Goal: Task Accomplishment & Management: Manage account settings

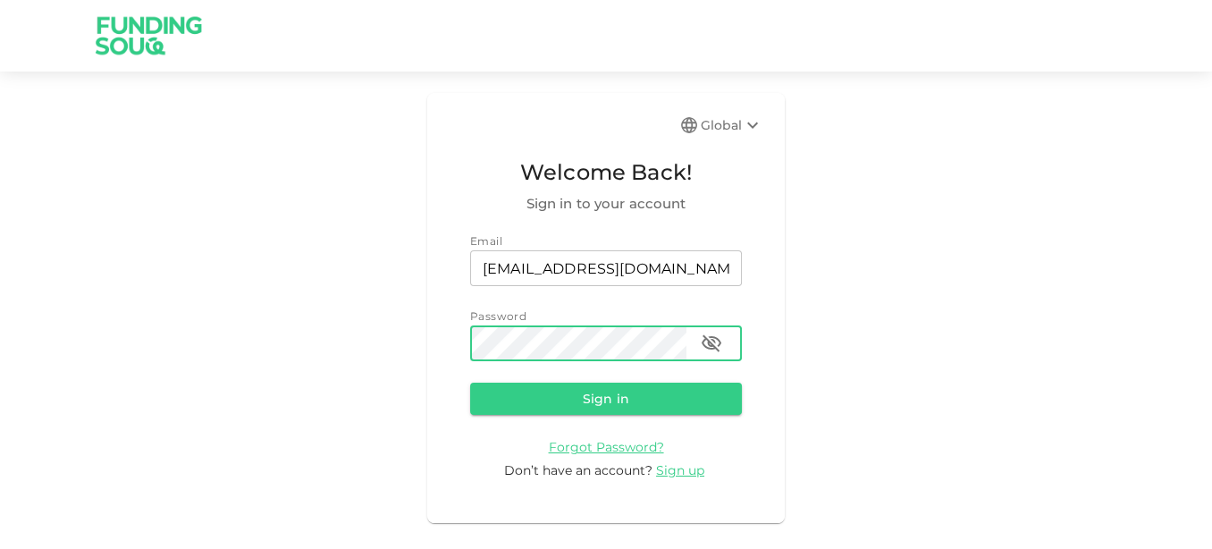
click at [470, 383] on button "Sign in" at bounding box center [606, 399] width 272 height 32
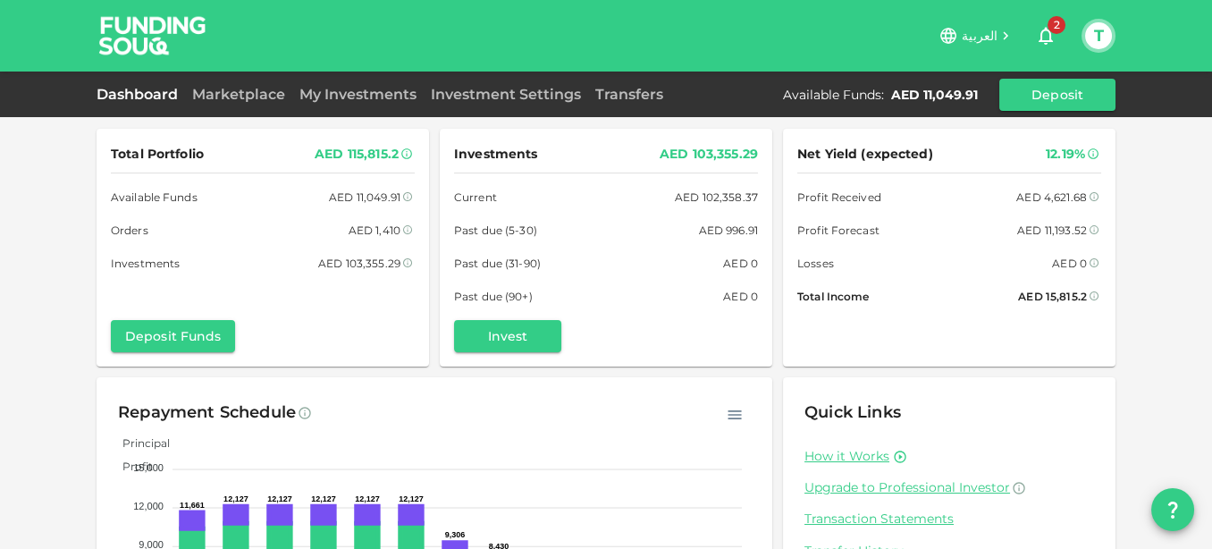
click at [0, 180] on div "Total Portfolio AED 115,815.2 Available Funds AED 11,049.91 Orders AED 1,410 In…" at bounding box center [606, 370] width 1212 height 740
click at [237, 93] on link "Marketplace" at bounding box center [238, 94] width 107 height 17
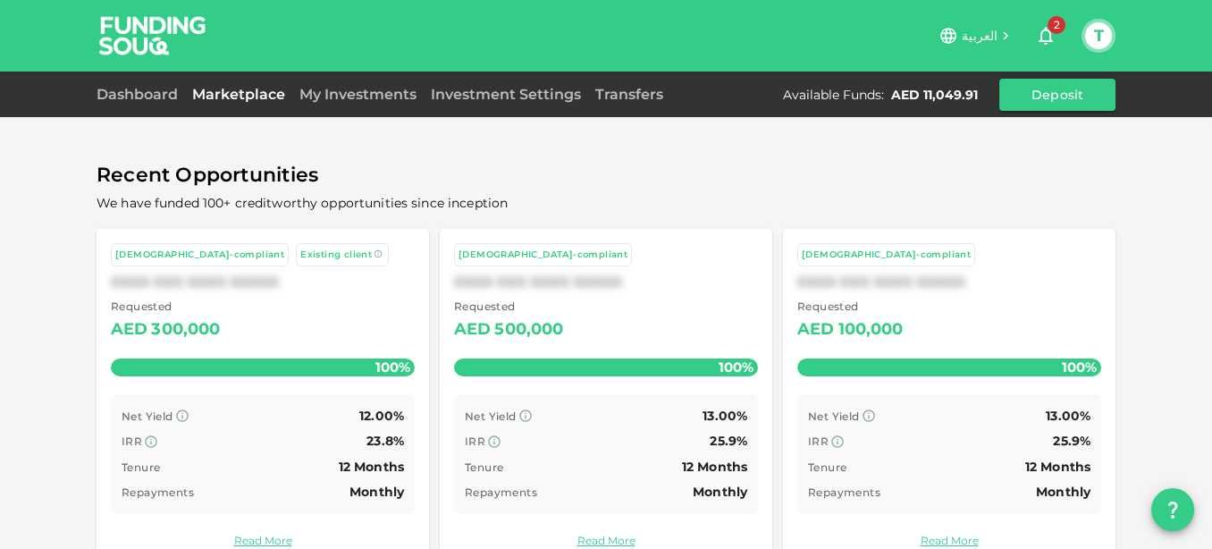
scroll to position [13, 0]
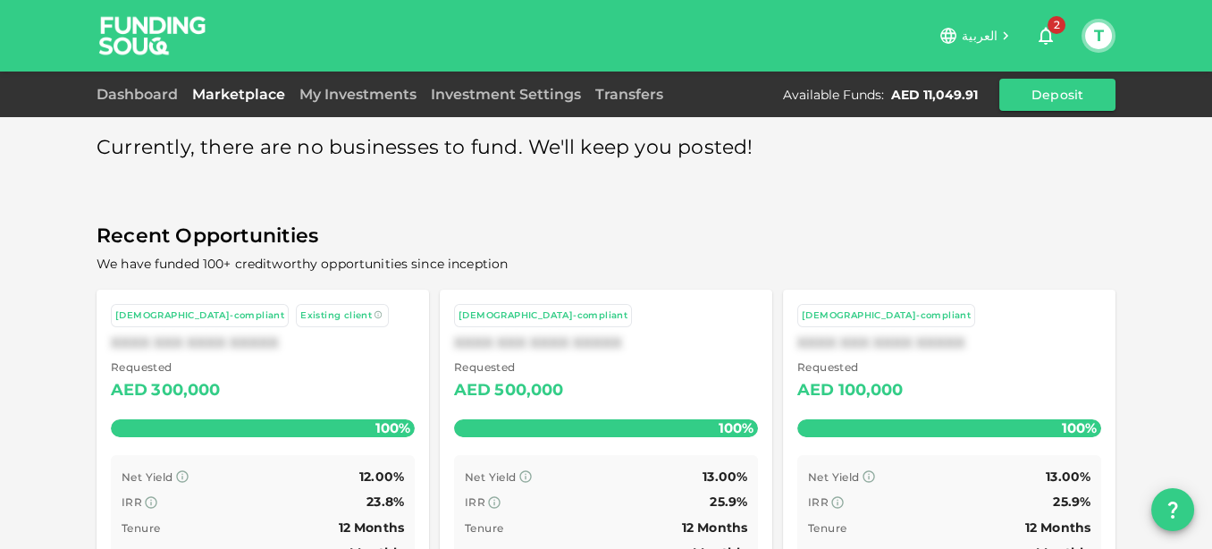
drag, startPoint x: 148, startPoint y: 82, endPoint x: 139, endPoint y: 85, distance: 9.3
click at [141, 83] on div "Dashboard Marketplace My Investments Investment Settings Transfers Available Fu…" at bounding box center [606, 95] width 1019 height 32
click at [131, 88] on link "Dashboard" at bounding box center [141, 94] width 89 height 17
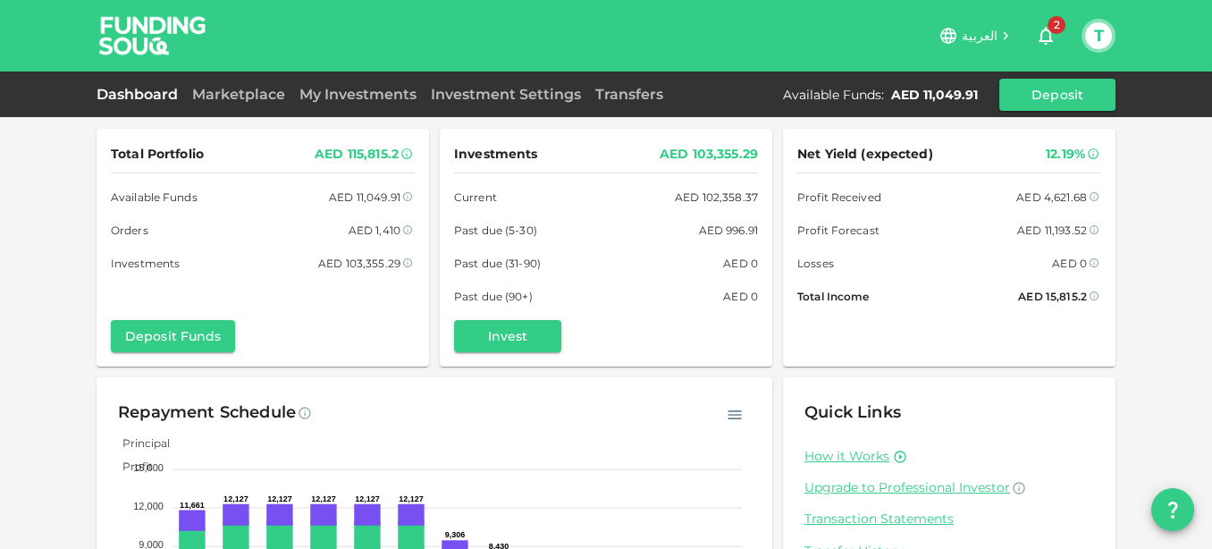
click at [1104, 36] on button "T" at bounding box center [1098, 35] width 27 height 27
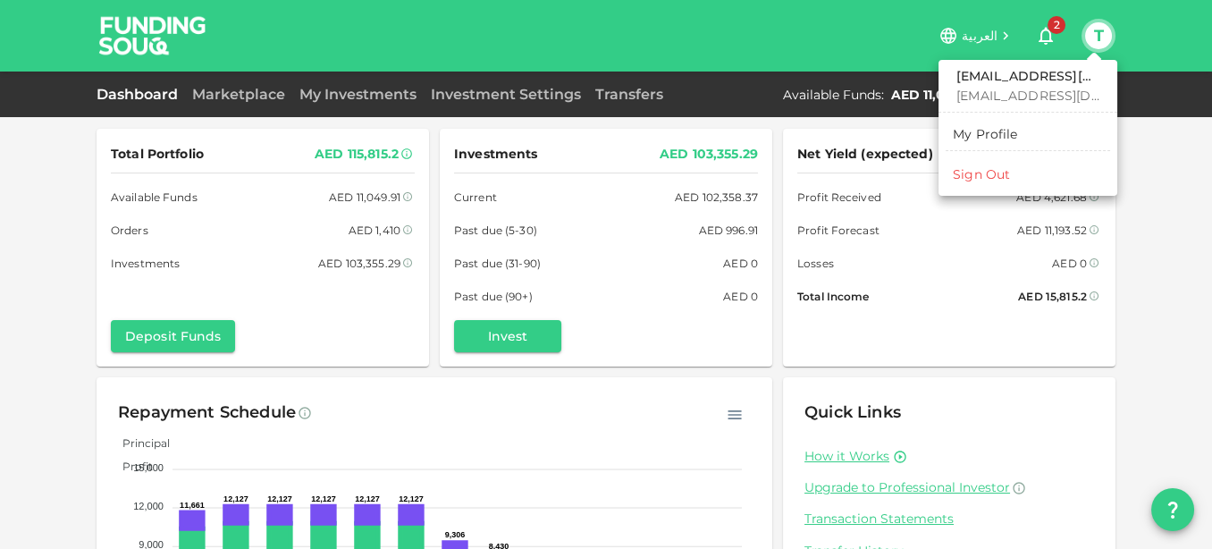
click at [1046, 34] on div at bounding box center [606, 274] width 1212 height 549
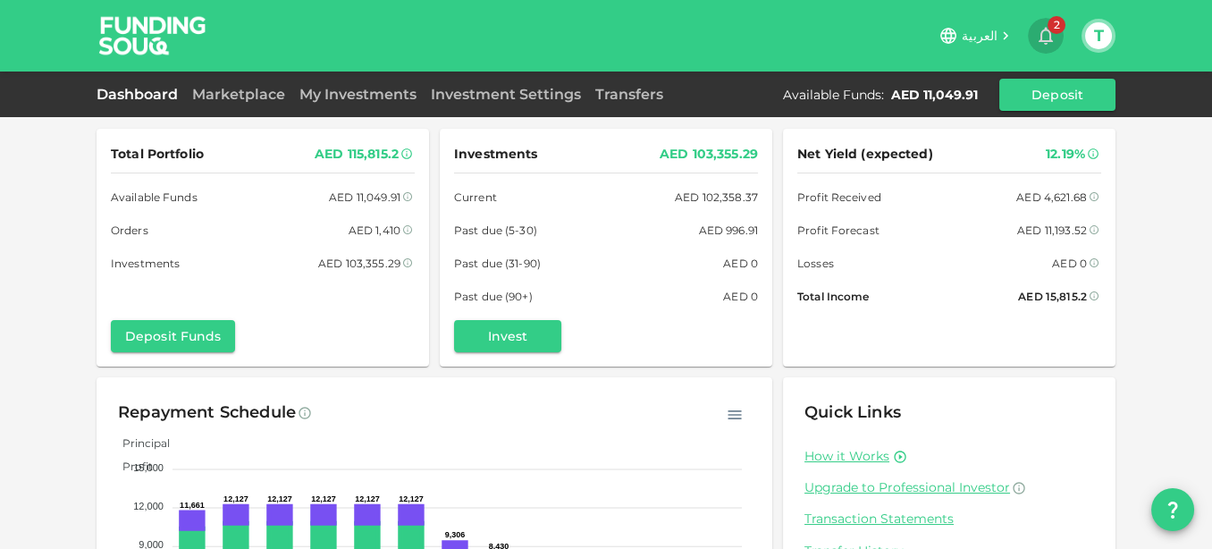
click at [1046, 34] on icon "button" at bounding box center [1045, 35] width 21 height 21
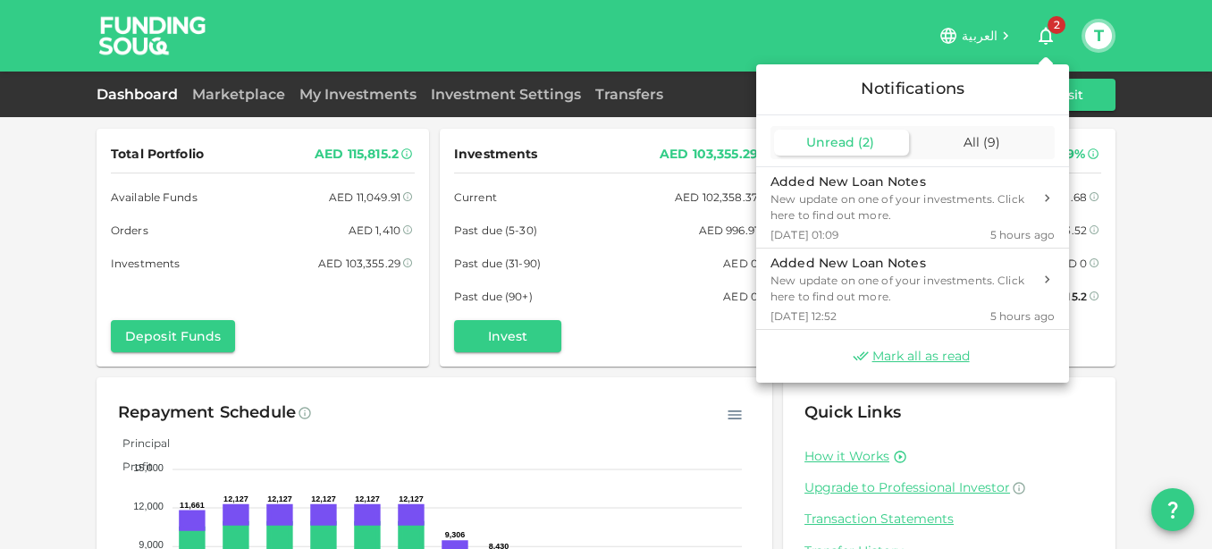
click at [835, 134] on span "Unread" at bounding box center [830, 142] width 48 height 16
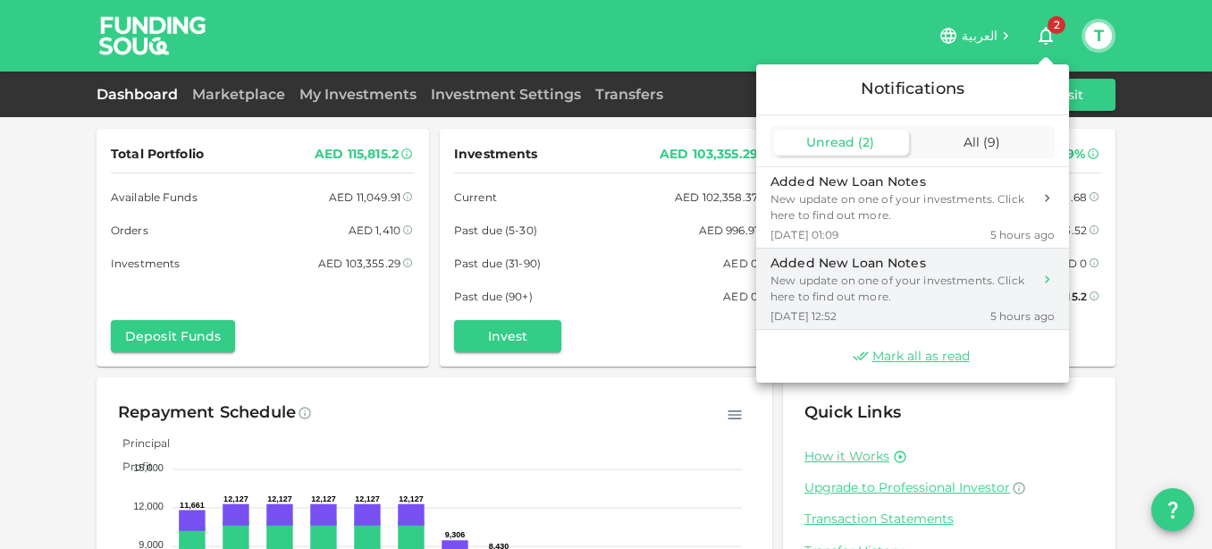
click at [851, 289] on div "New update on one of your investments. Click here to find out more." at bounding box center [902, 289] width 262 height 32
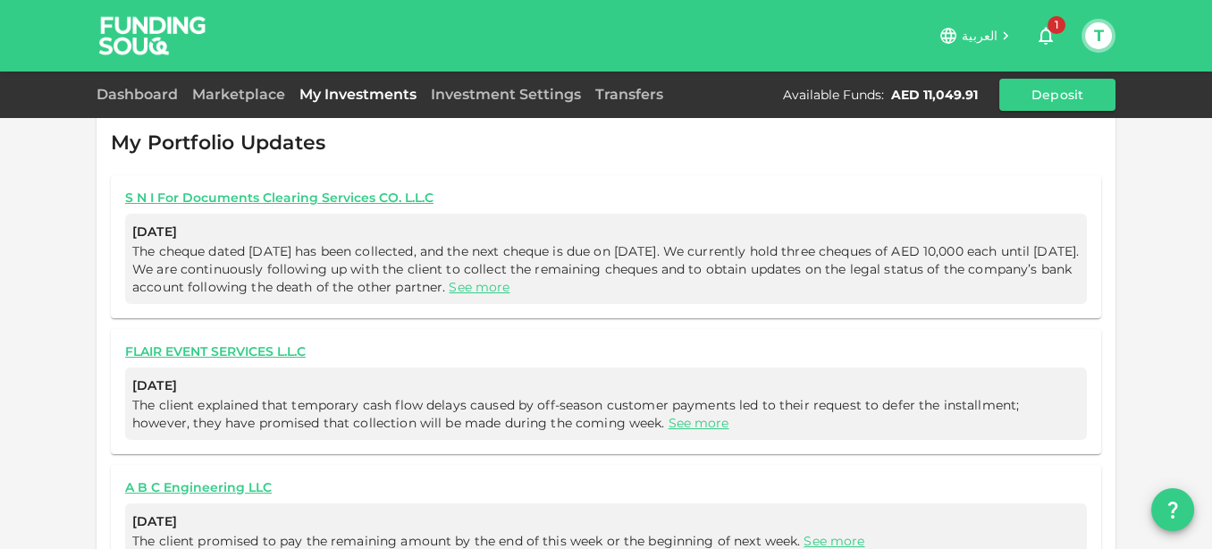
scroll to position [1044, 0]
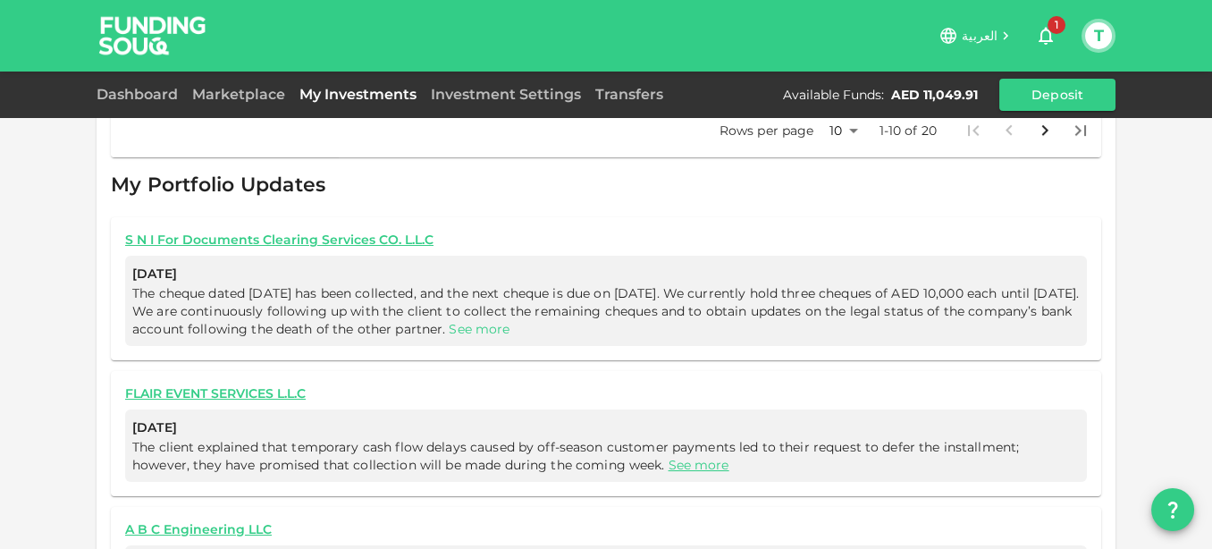
click at [510, 321] on link "See more" at bounding box center [479, 329] width 61 height 16
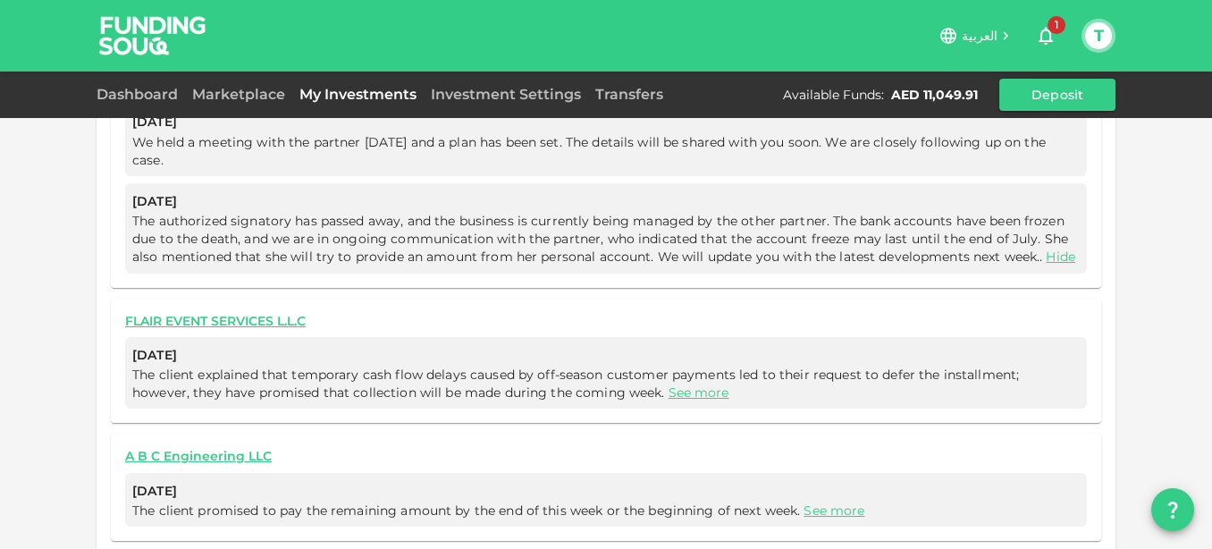
scroll to position [1697, 0]
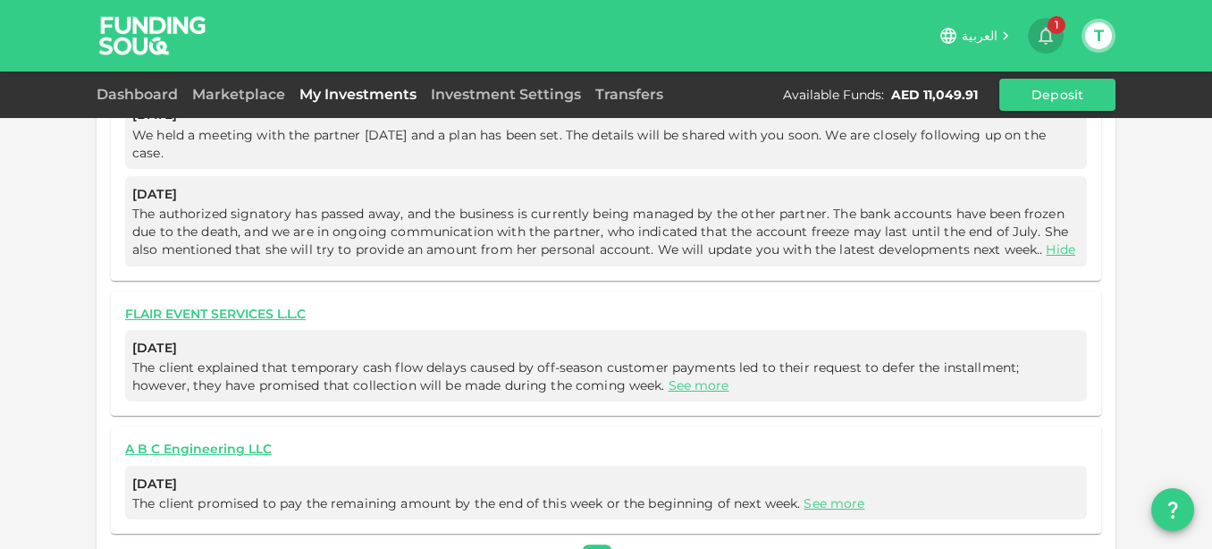
click at [1046, 38] on icon "button" at bounding box center [1045, 35] width 21 height 21
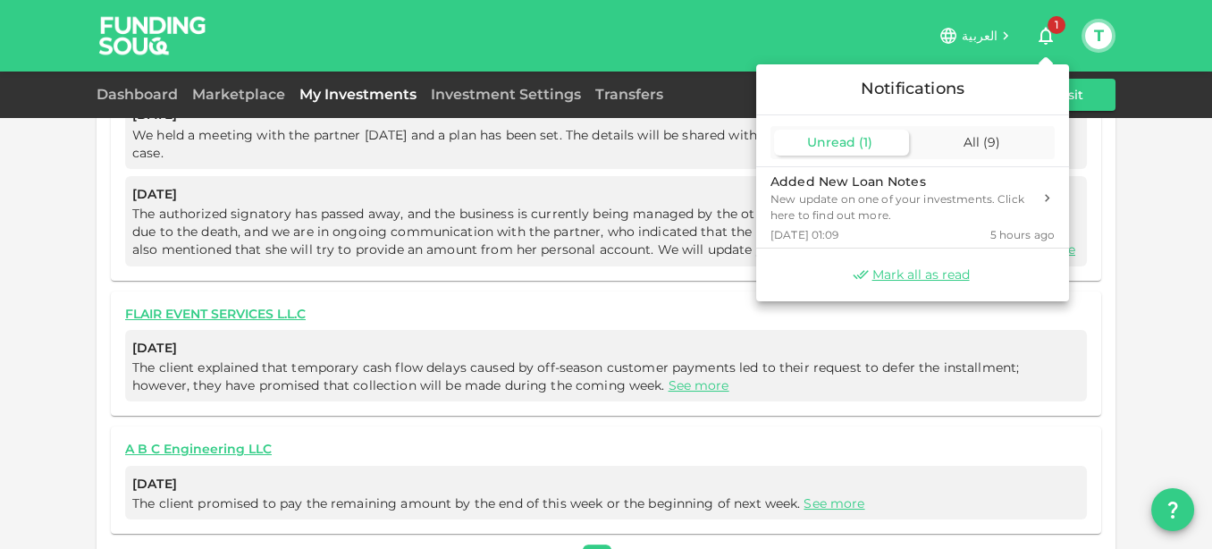
click at [832, 146] on span "Unread" at bounding box center [831, 142] width 48 height 16
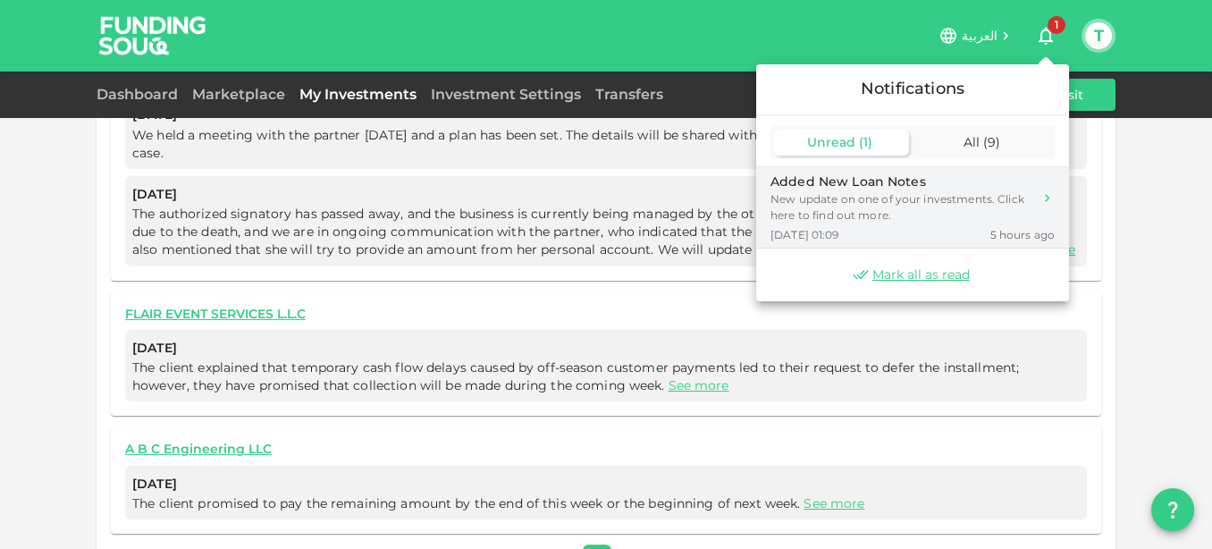
click at [843, 214] on div "New update on one of your investments. Click here to find out more." at bounding box center [902, 207] width 262 height 32
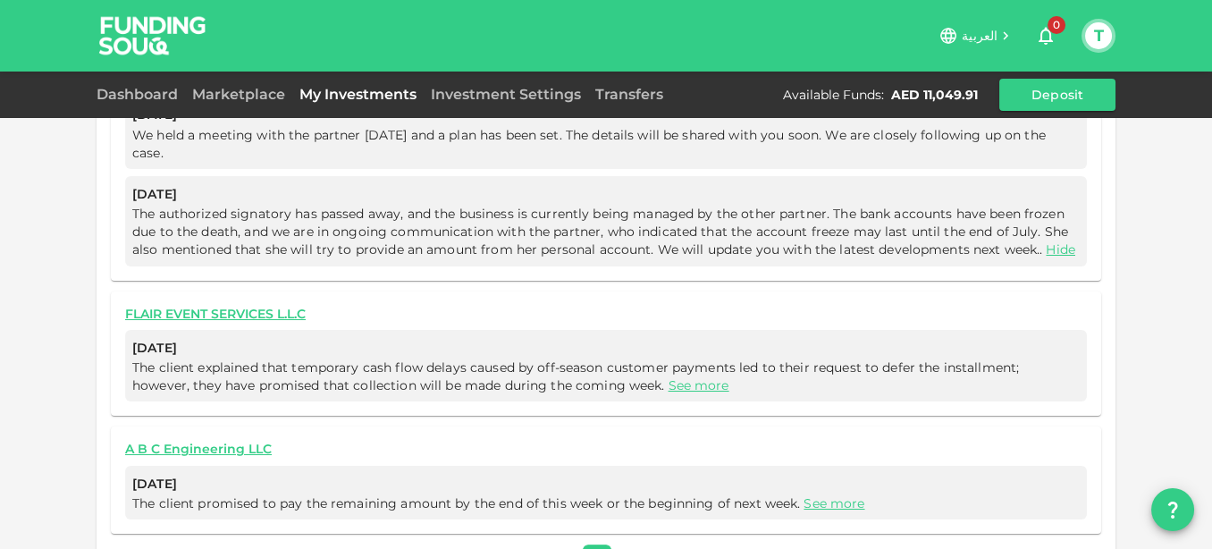
click at [343, 359] on span "The client explained that temporary cash flow delays caused by off-season custo…" at bounding box center [575, 376] width 887 height 34
click at [669, 377] on link "See more" at bounding box center [699, 385] width 61 height 16
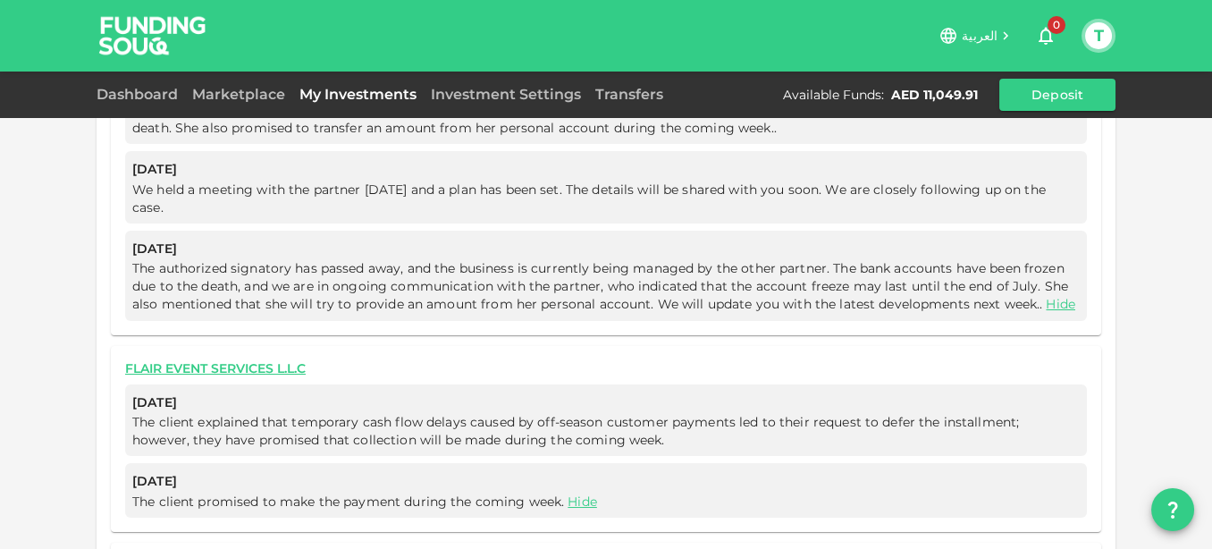
scroll to position [1361, 0]
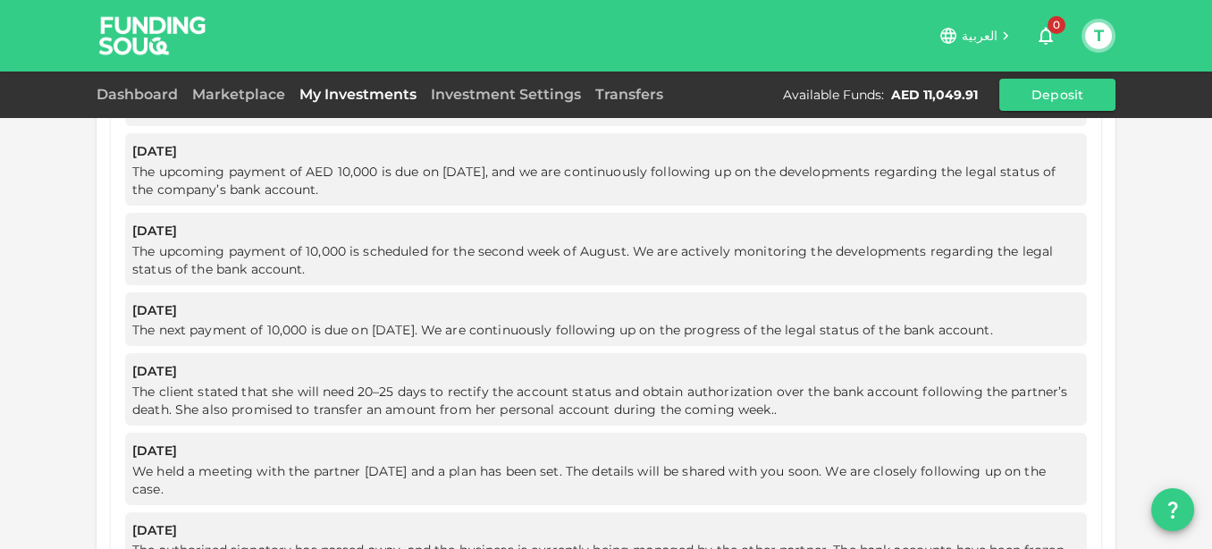
click at [1092, 38] on button "T" at bounding box center [1098, 35] width 27 height 27
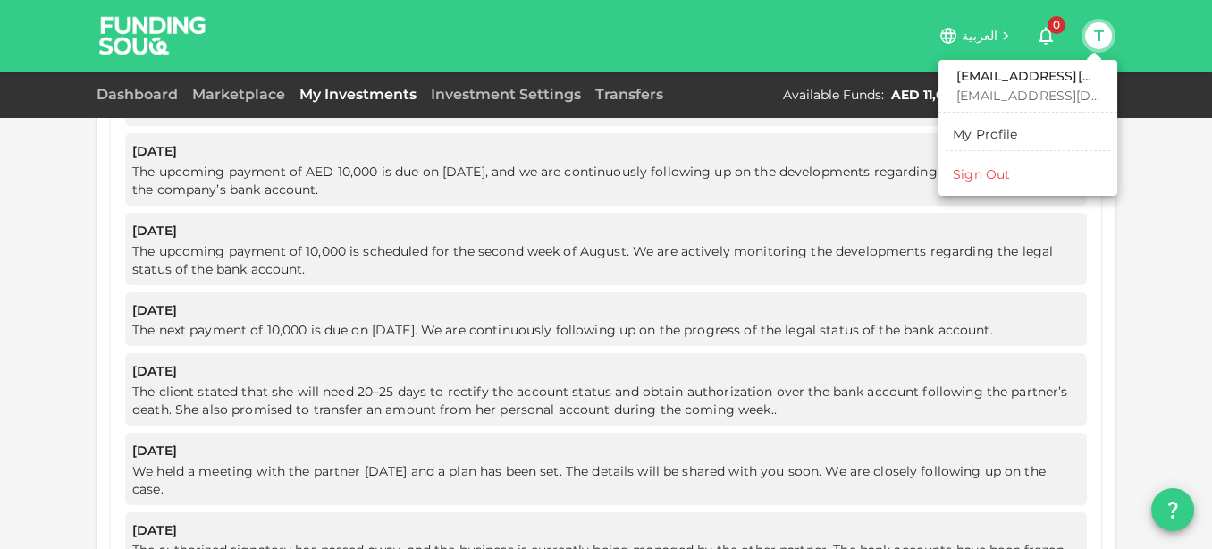
click at [970, 166] on div "Sign Out" at bounding box center [981, 174] width 57 height 18
